Goal: Transaction & Acquisition: Purchase product/service

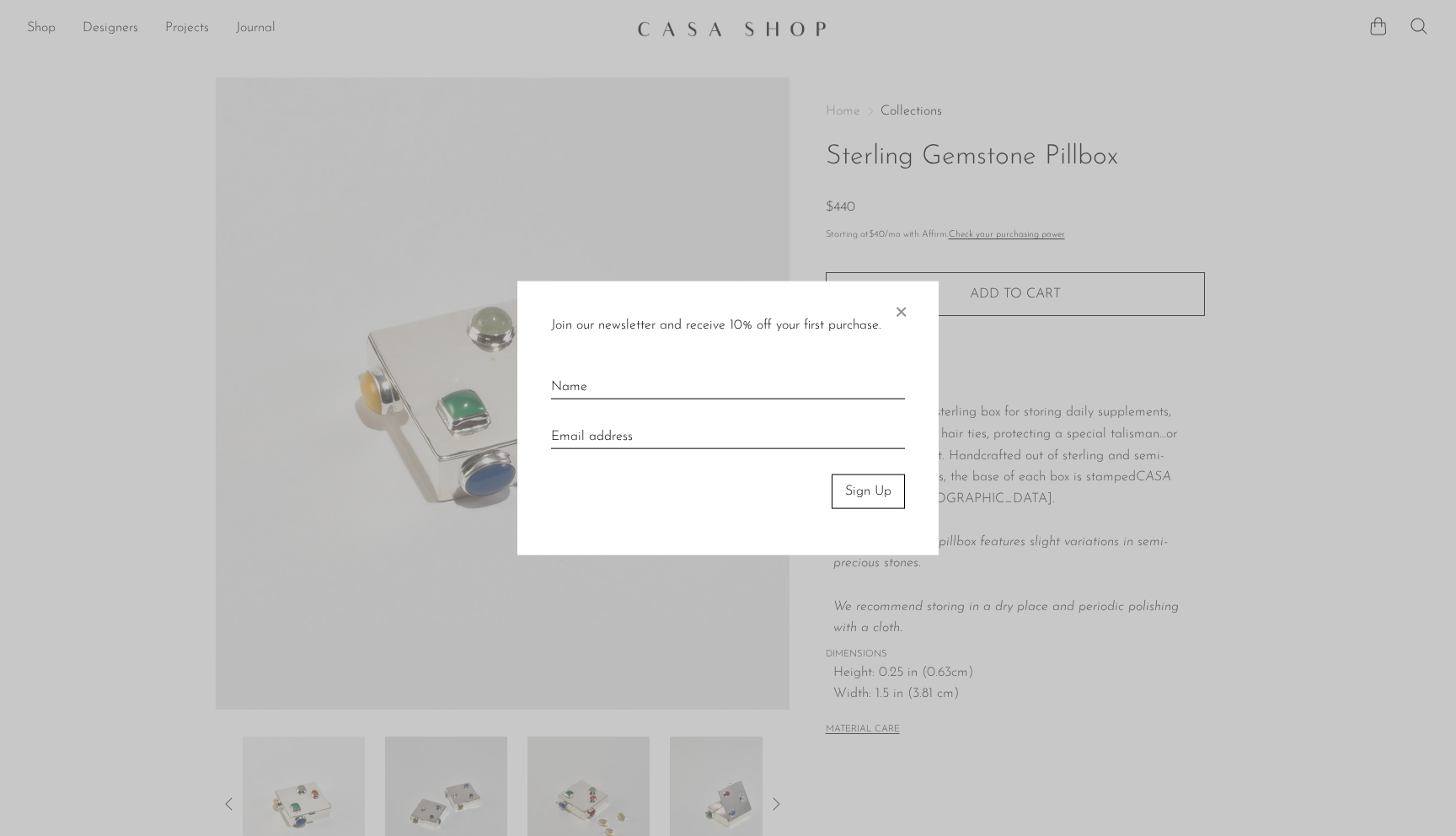
click at [899, 317] on span "×" at bounding box center [900, 308] width 17 height 54
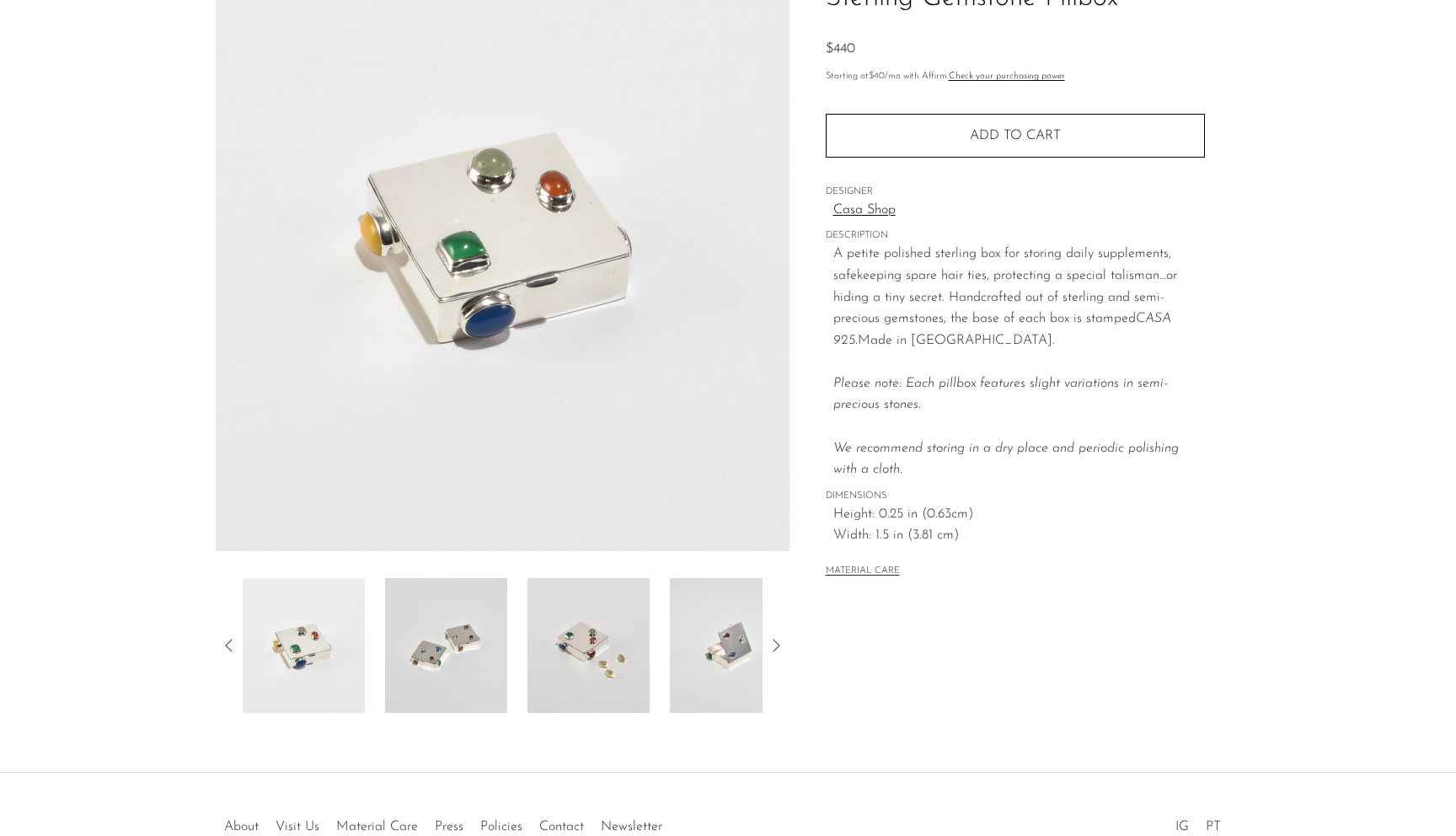
scroll to position [168, 0]
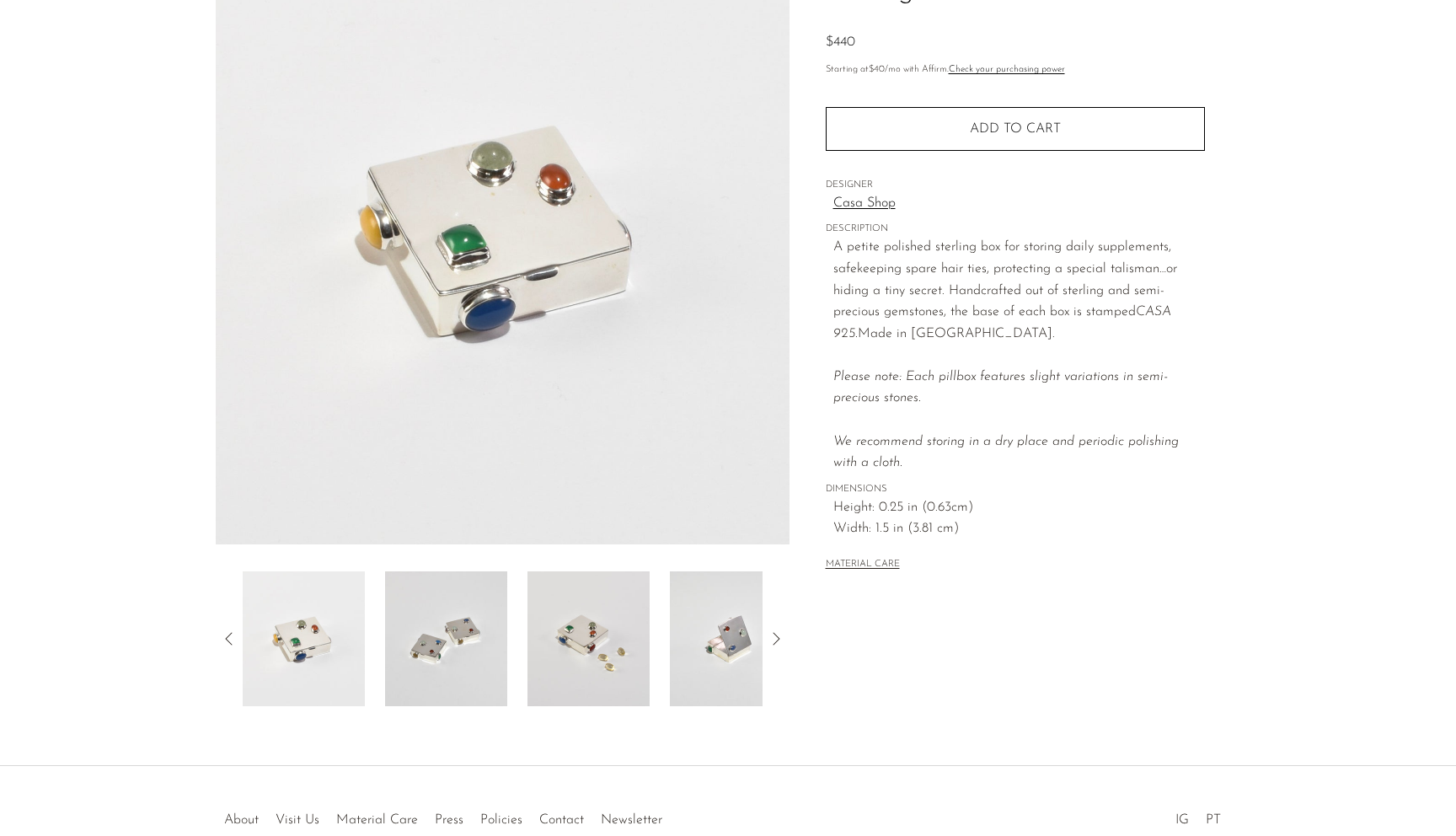
click at [453, 675] on img at bounding box center [446, 638] width 122 height 134
click at [556, 665] on img at bounding box center [588, 635] width 122 height 134
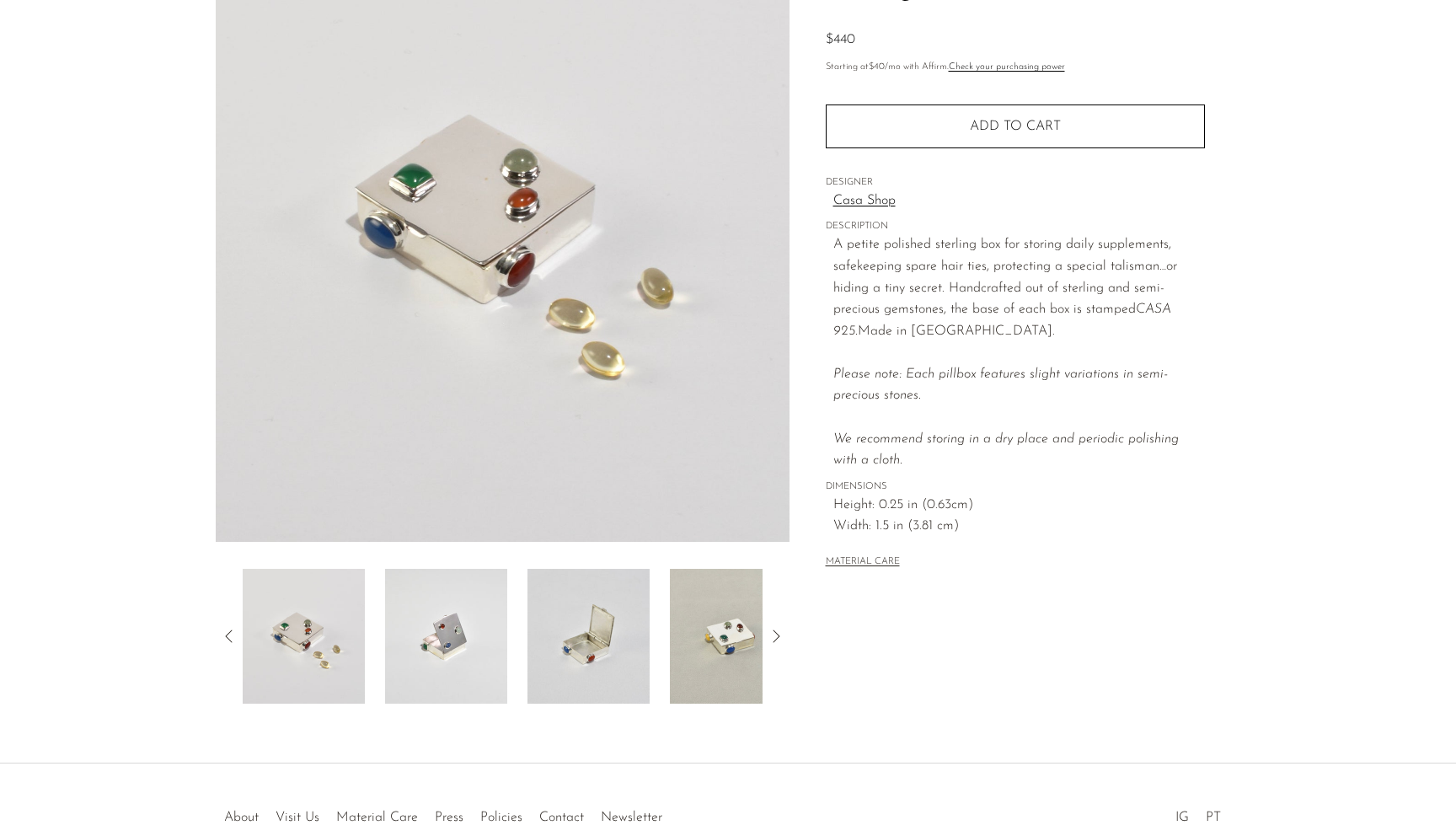
click at [556, 665] on img at bounding box center [588, 635] width 122 height 134
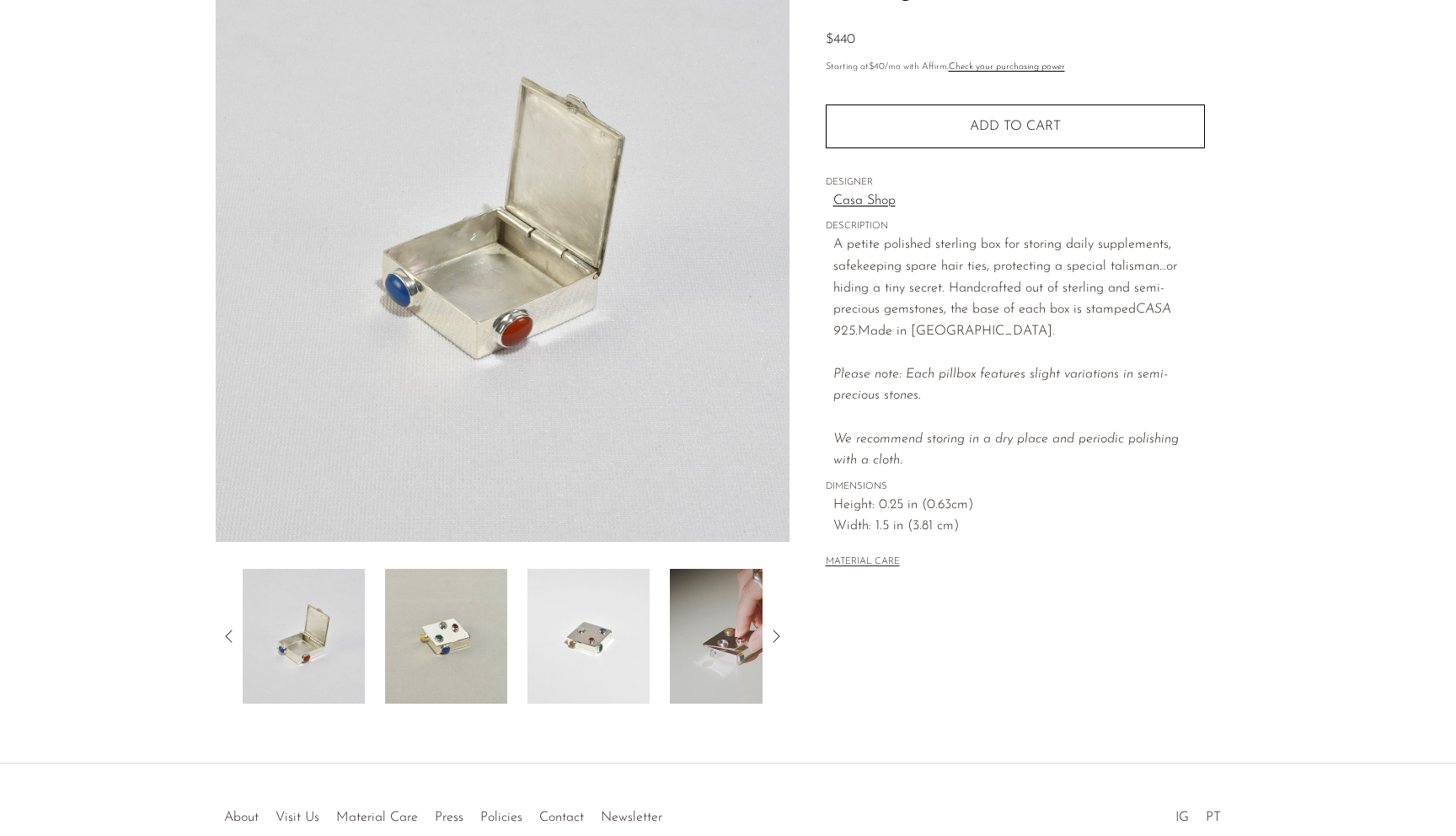
click at [582, 663] on img at bounding box center [588, 635] width 122 height 134
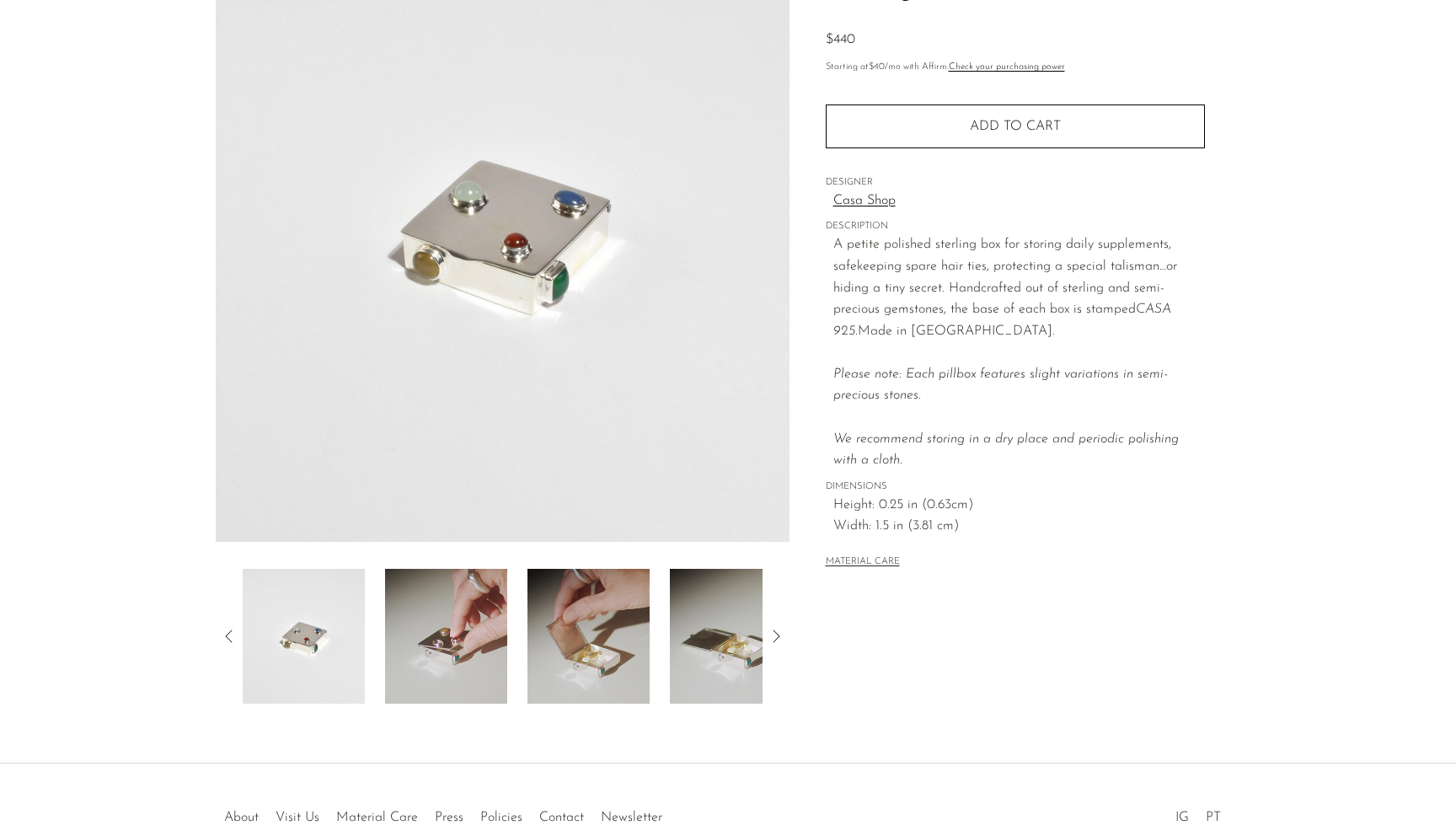
click at [595, 652] on img at bounding box center [588, 635] width 122 height 134
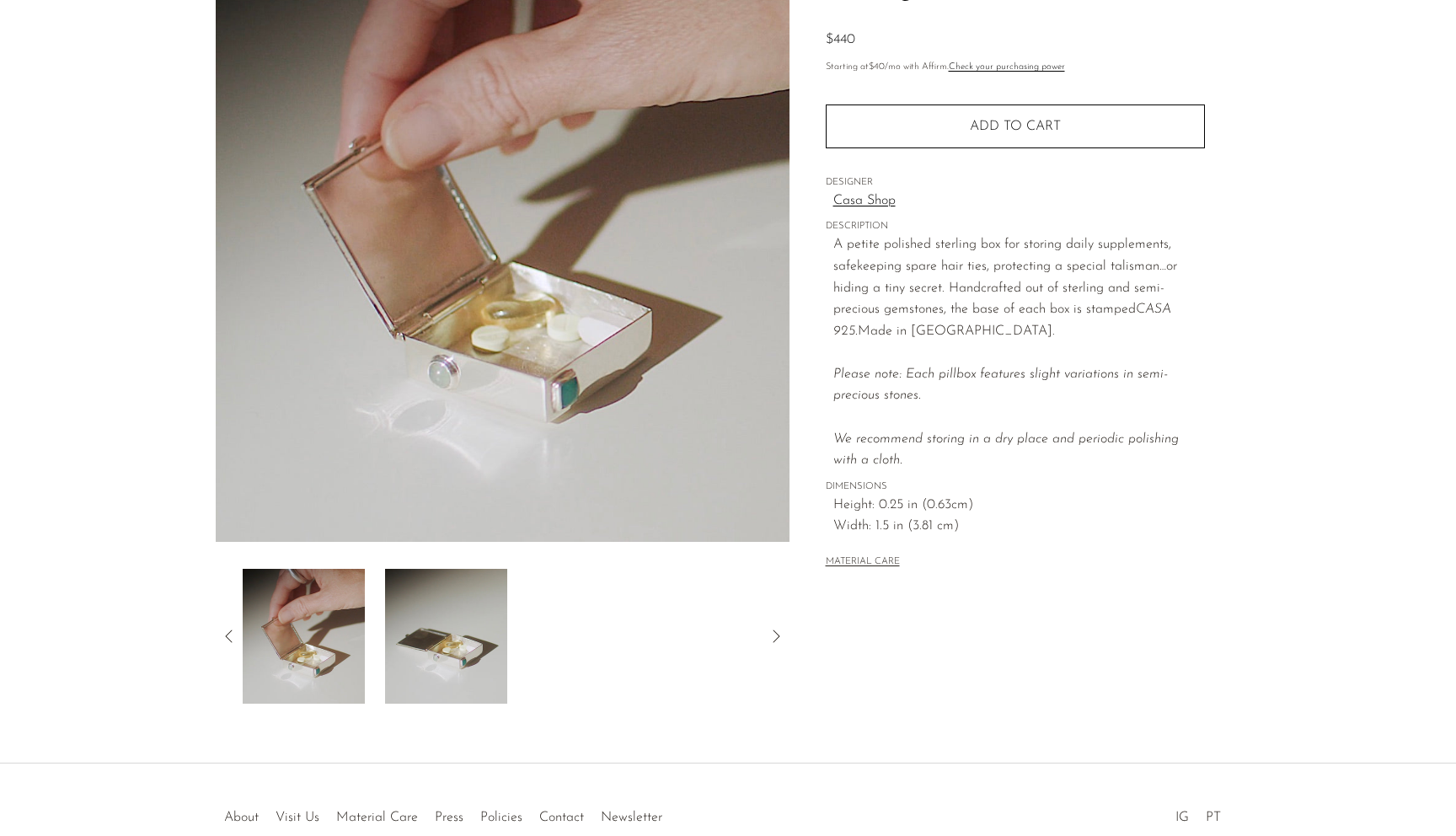
click at [226, 632] on icon at bounding box center [229, 636] width 20 height 20
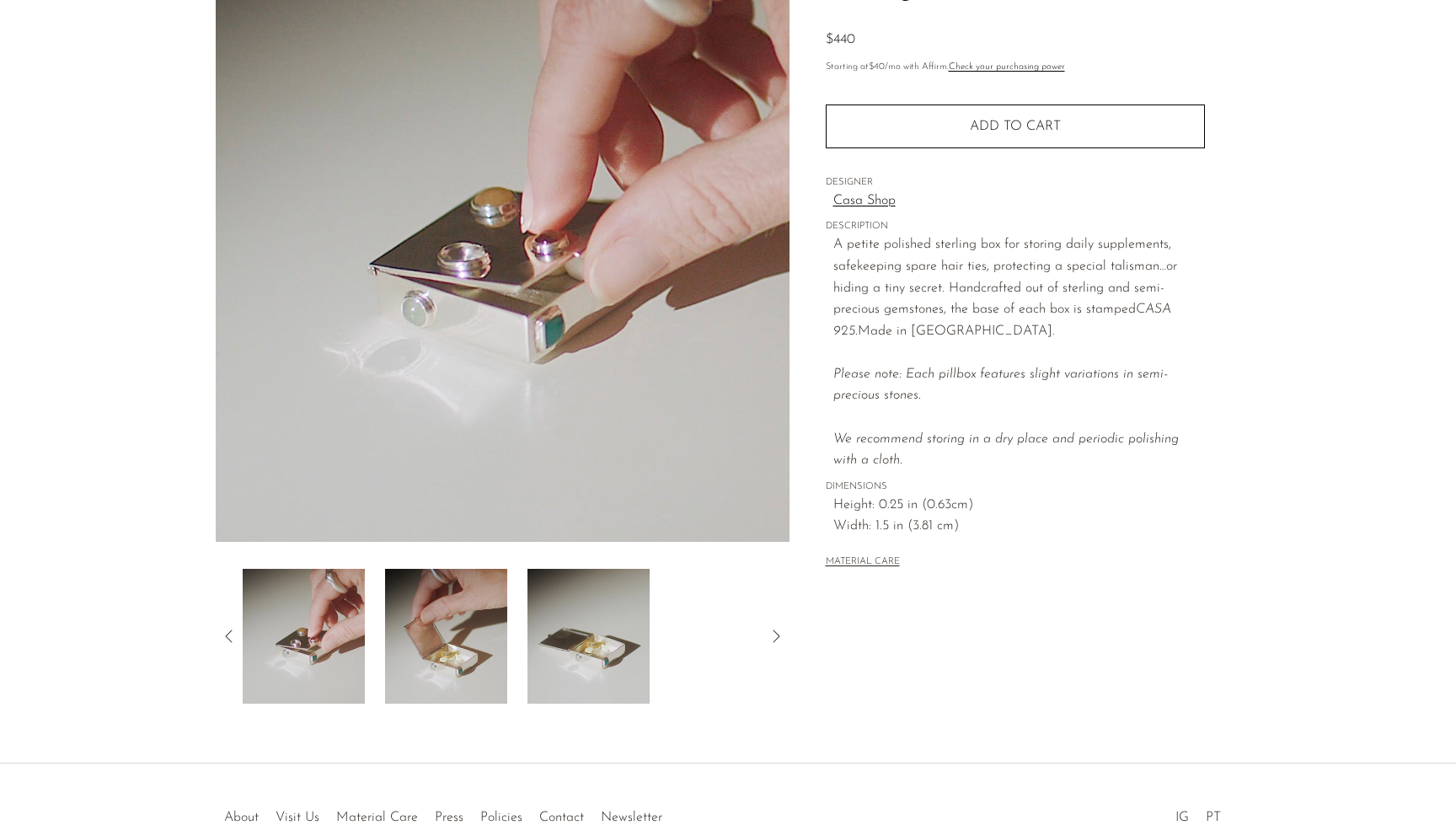
click at [222, 635] on icon at bounding box center [229, 636] width 20 height 20
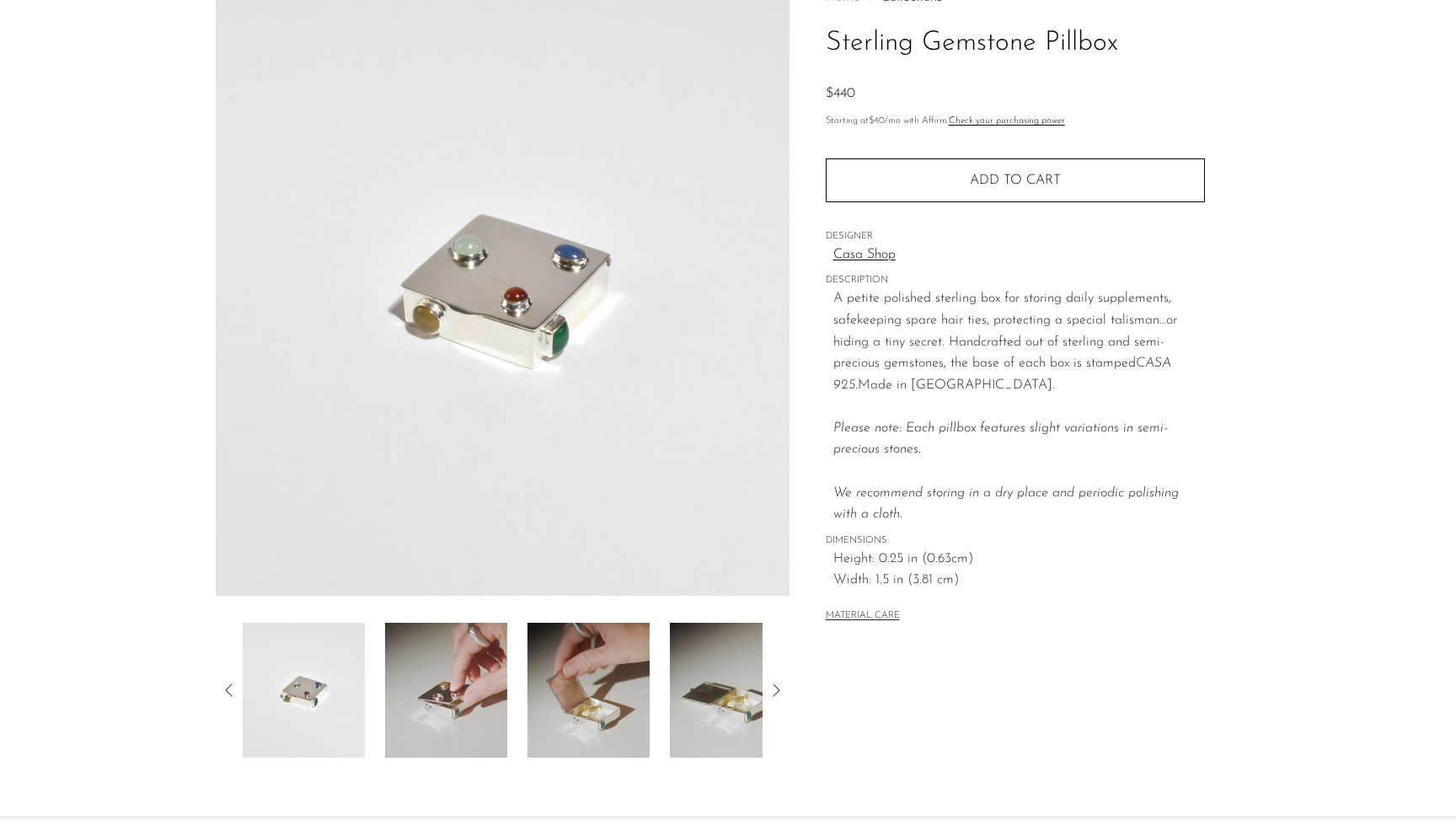
scroll to position [120, 0]
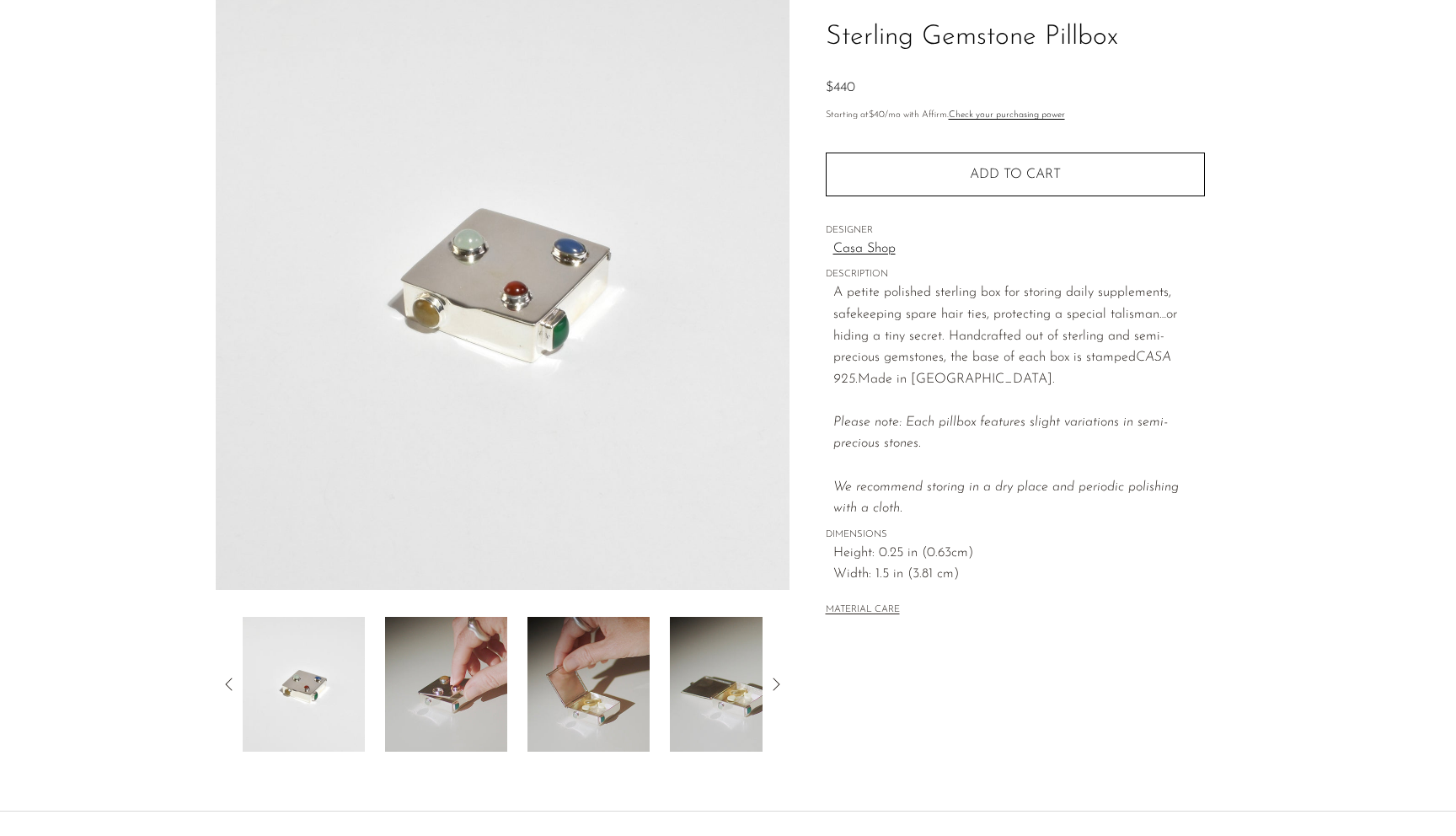
click at [456, 712] on img at bounding box center [446, 684] width 122 height 134
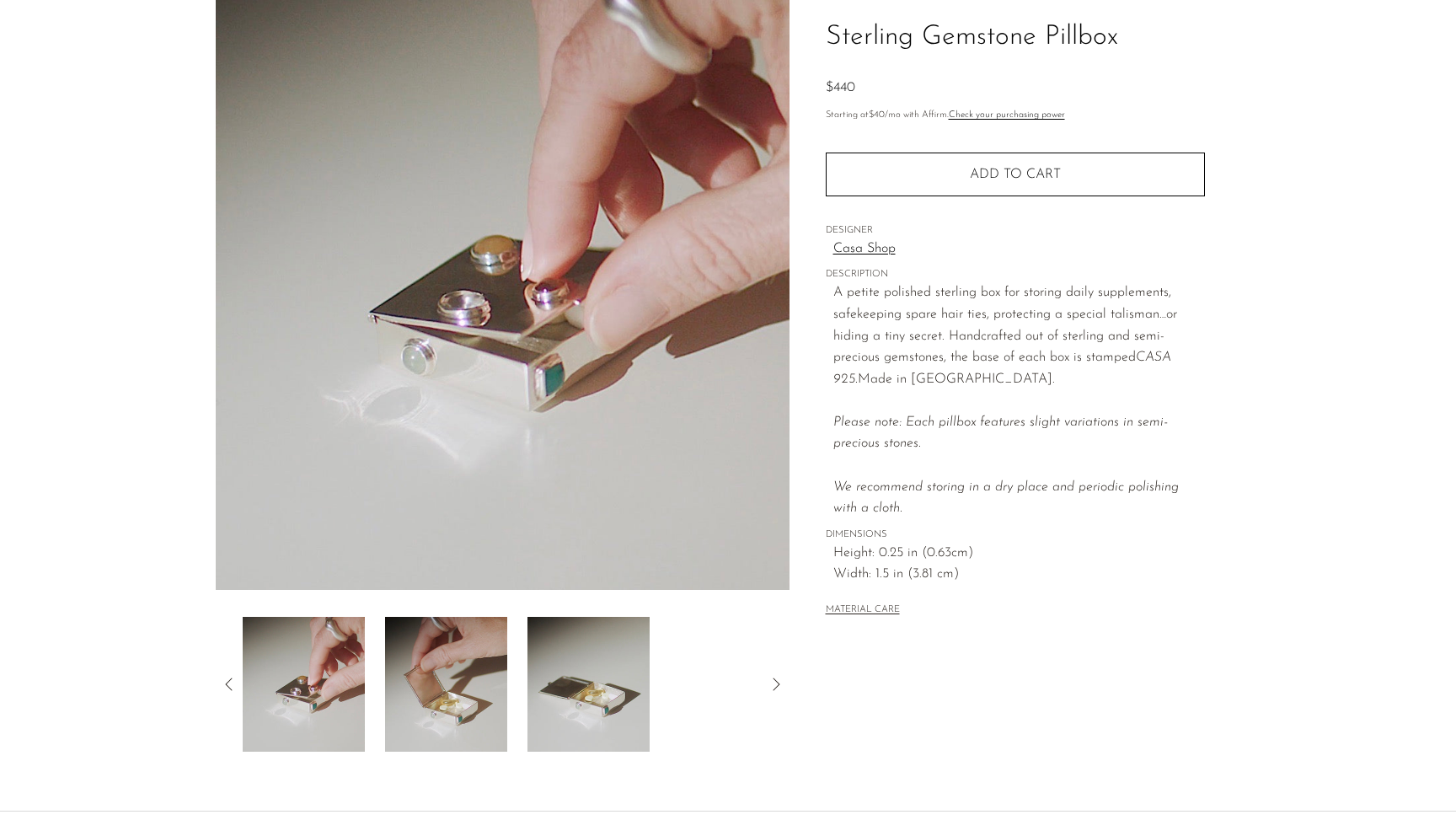
click at [222, 678] on icon at bounding box center [229, 684] width 20 height 20
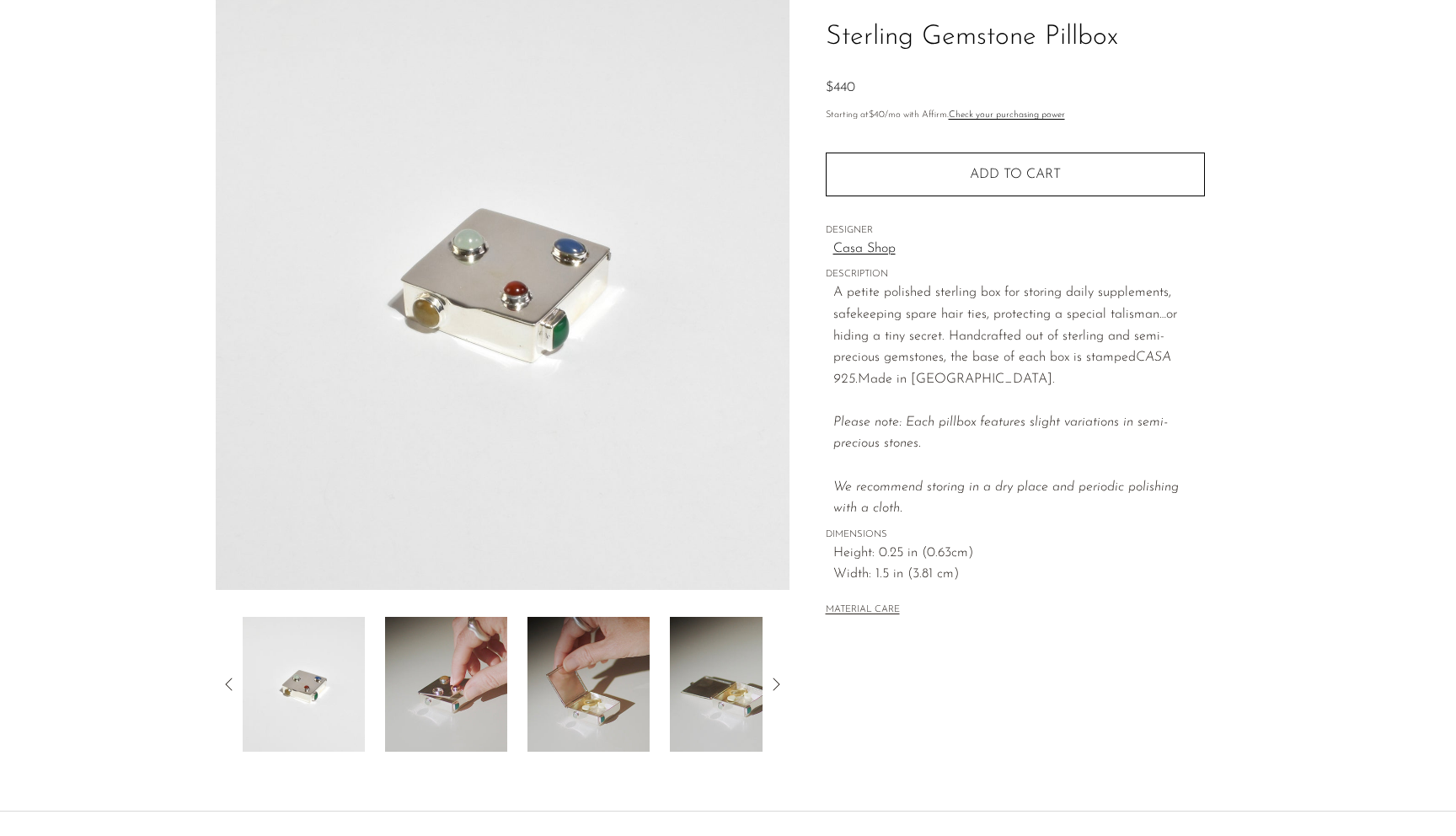
click at [443, 695] on img at bounding box center [446, 684] width 122 height 134
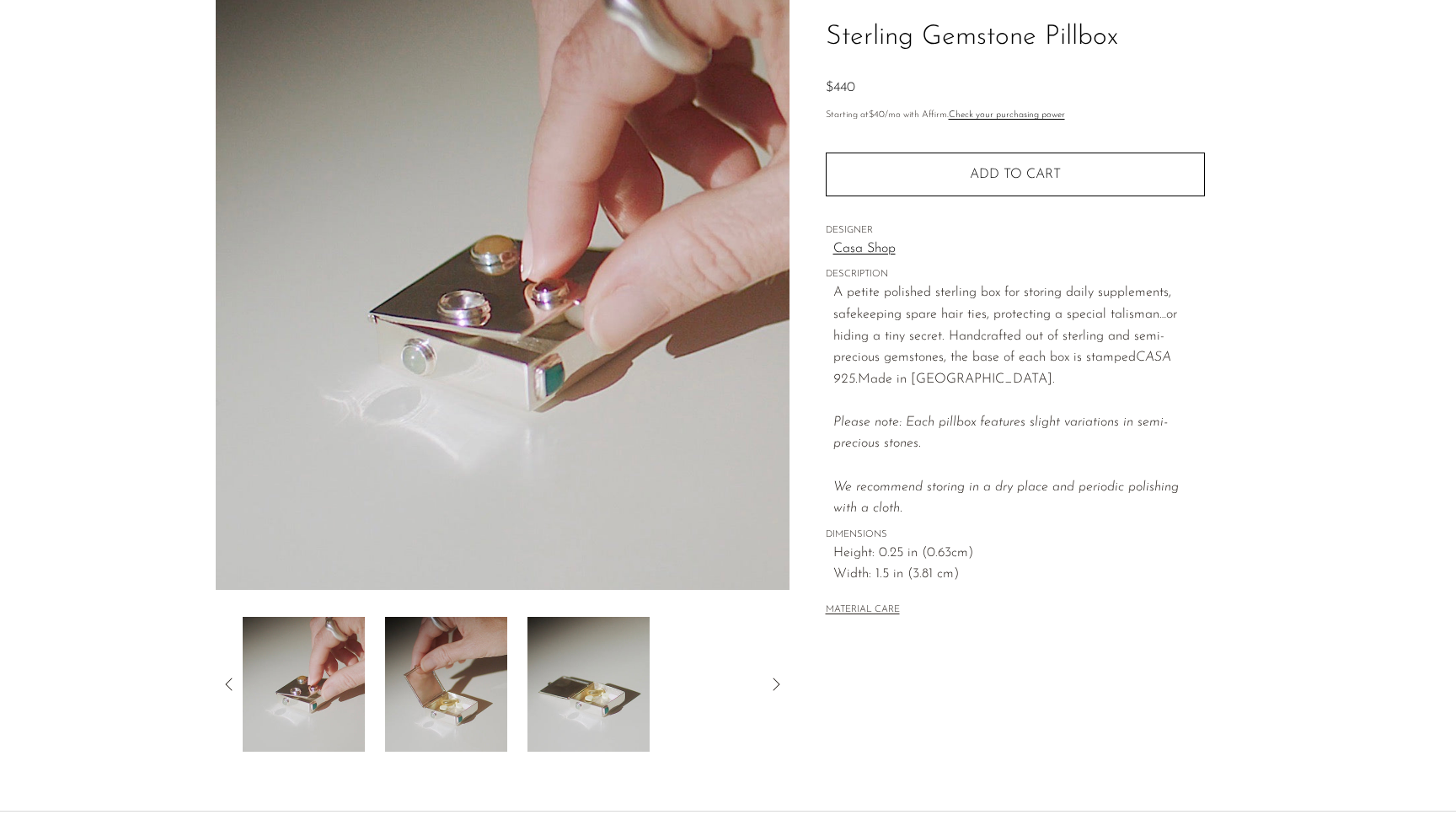
click at [226, 670] on div at bounding box center [502, 684] width 574 height 134
click at [230, 675] on icon at bounding box center [229, 684] width 20 height 20
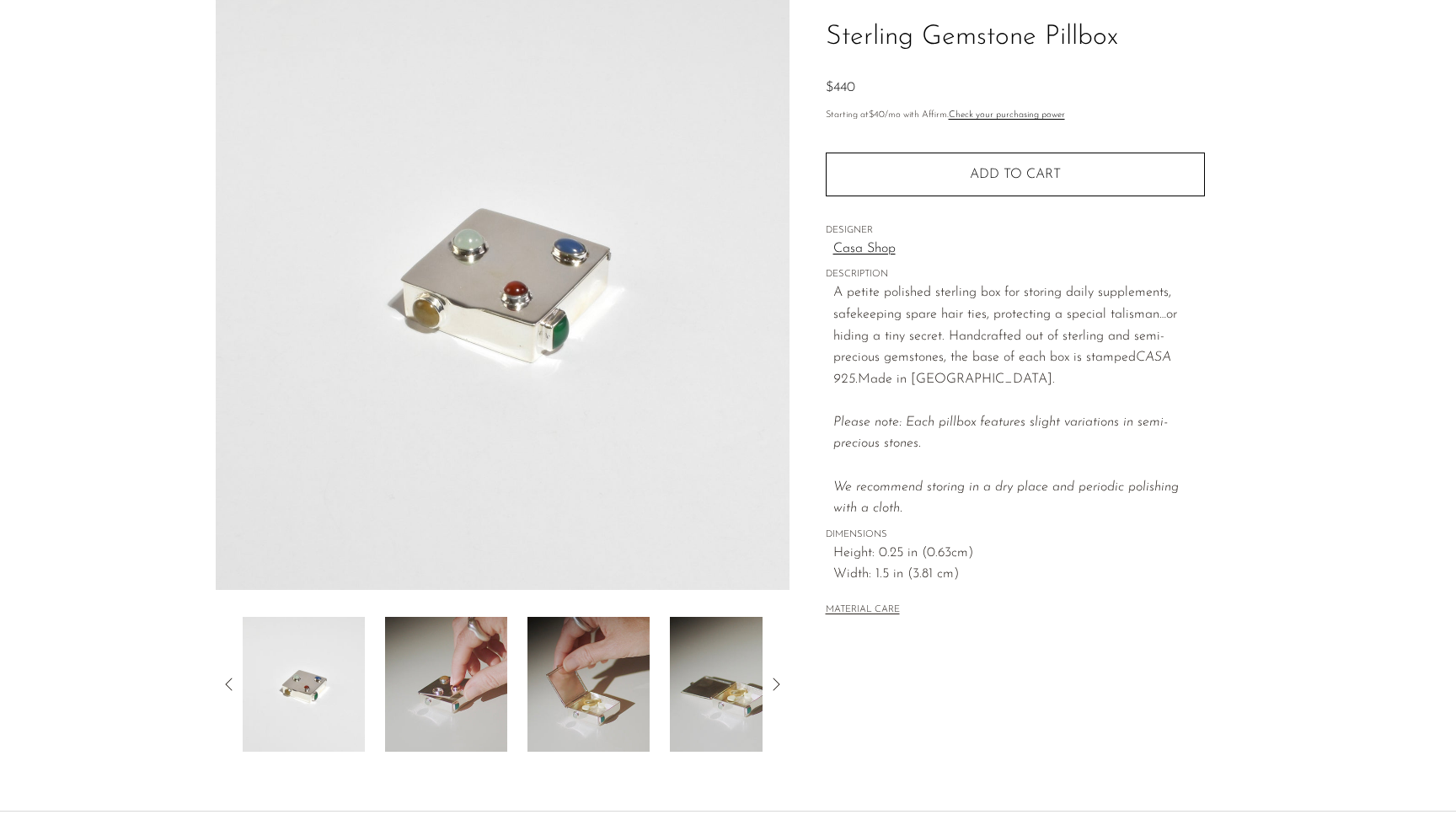
click at [230, 675] on icon at bounding box center [229, 684] width 20 height 20
